Goal: Transaction & Acquisition: Purchase product/service

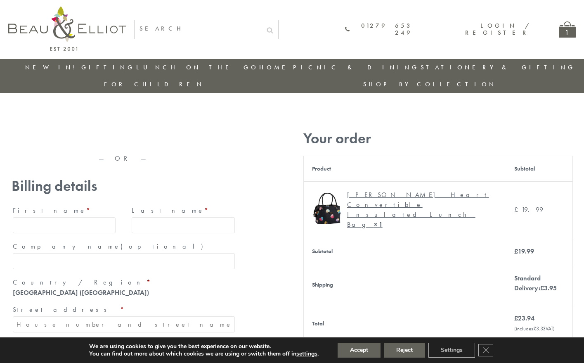
type input "[EMAIL_ADDRESS][DOMAIN_NAME]"
type input "[PERSON_NAME]"
type input "23, [GEOGRAPHIC_DATA], [GEOGRAPHIC_DATA]"
type input "[GEOGRAPHIC_DATA]"
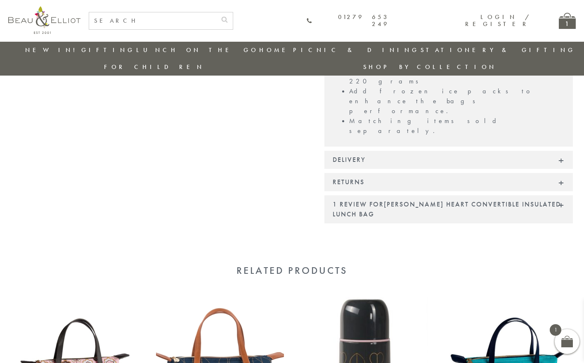
scroll to position [726, 0]
